Goal: Communication & Community: Answer question/provide support

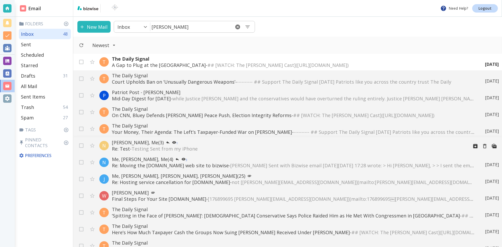
click at [129, 141] on p "[PERSON_NAME], Me (3) 1" at bounding box center [288, 142] width 352 height 6
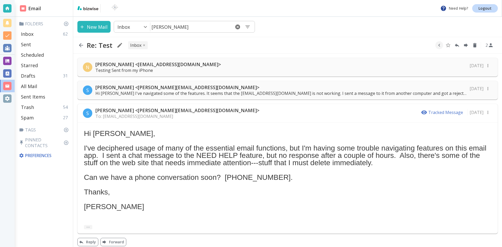
scroll to position [4, 0]
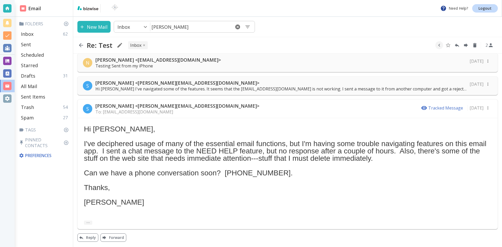
click at [236, 87] on p "Hi [PERSON_NAME] I've navigated some of the features. It seems that the [EMAIL_…" at bounding box center [280, 89] width 371 height 6
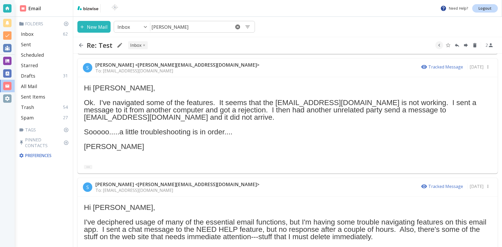
scroll to position [0, 0]
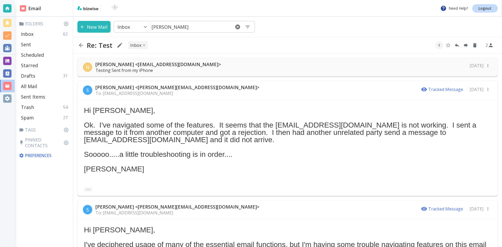
click at [143, 62] on p "[PERSON_NAME] <[EMAIL_ADDRESS][DOMAIN_NAME]>" at bounding box center [157, 64] width 125 height 6
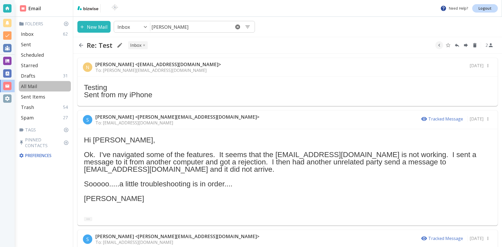
drag, startPoint x: 32, startPoint y: 85, endPoint x: 31, endPoint y: 82, distance: 3.2
click at [32, 83] on p "All Mail" at bounding box center [29, 86] width 16 height 6
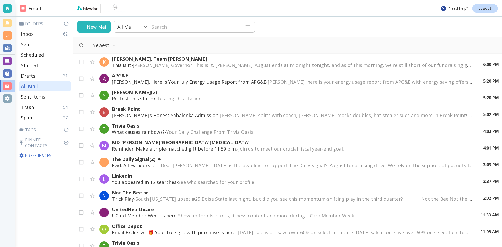
click at [26, 33] on p "Inbox" at bounding box center [27, 34] width 13 height 6
type input "0"
